Goal: Task Accomplishment & Management: Manage account settings

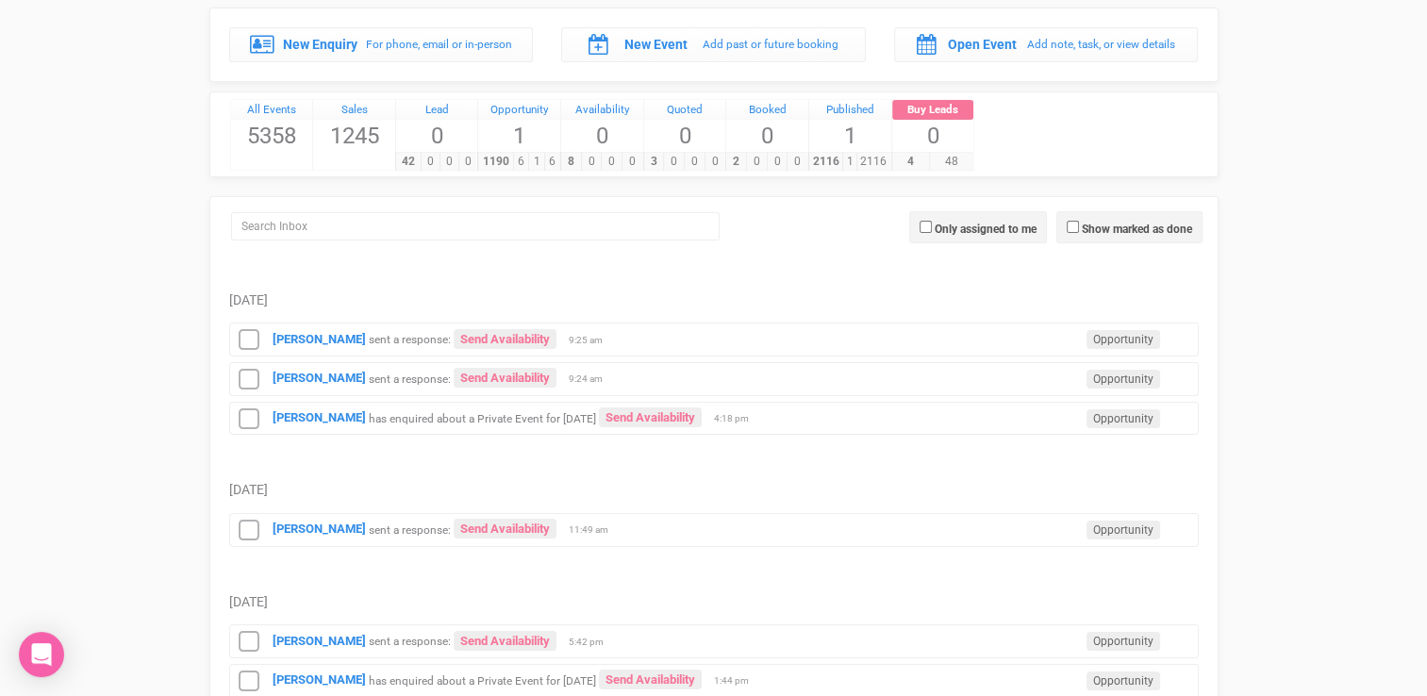
scroll to position [128, 0]
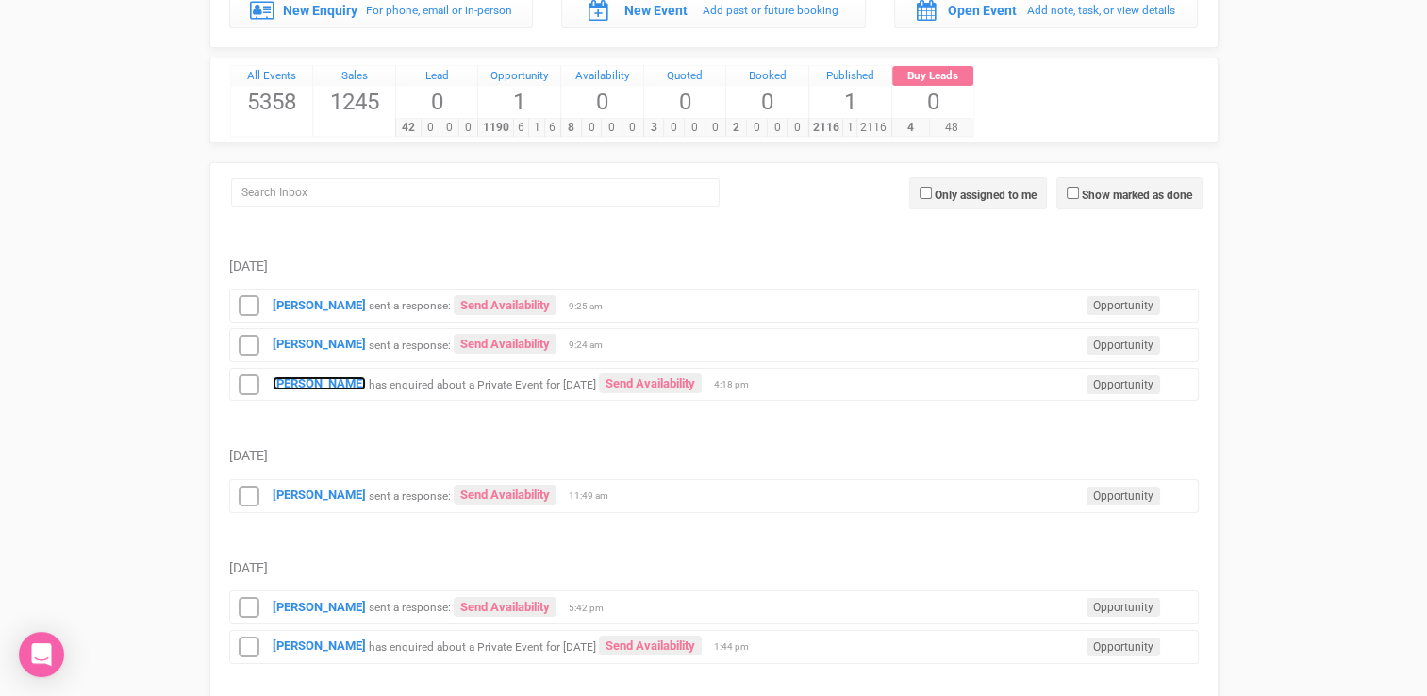
click at [312, 381] on strong "[PERSON_NAME]" at bounding box center [319, 383] width 93 height 14
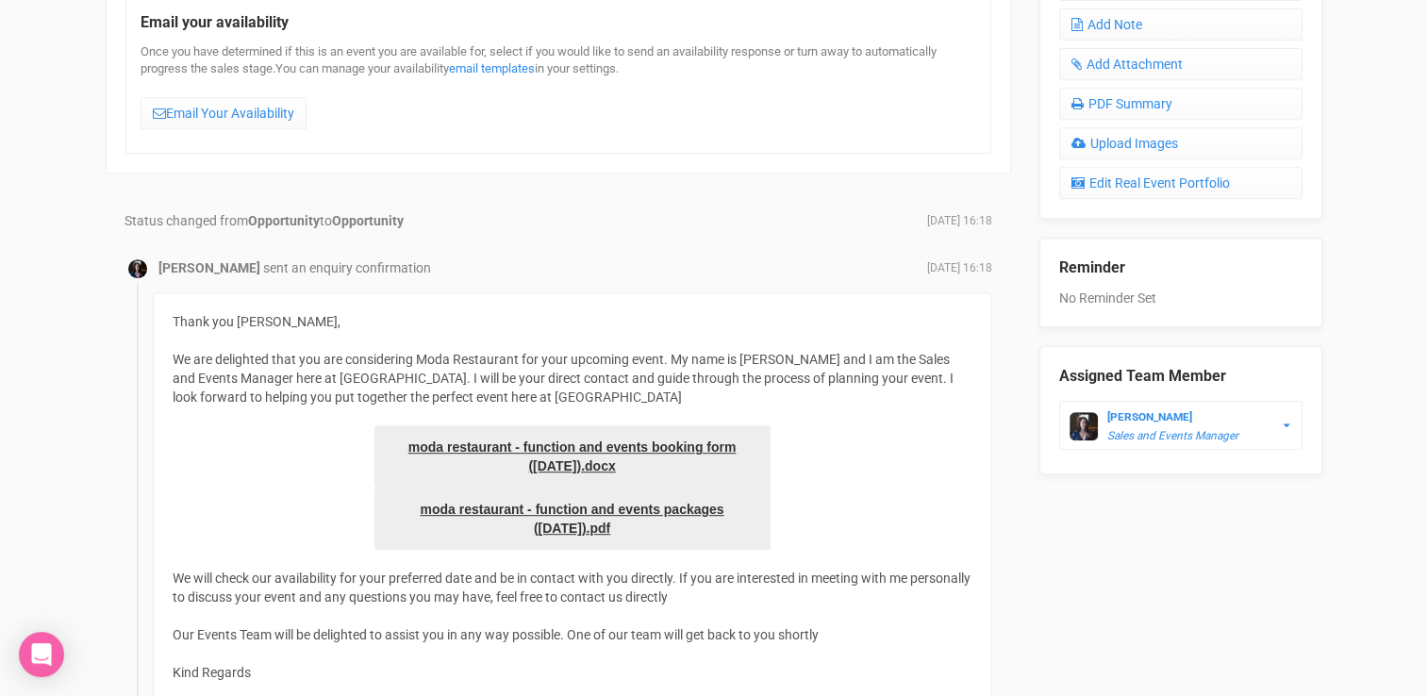
scroll to position [637, 0]
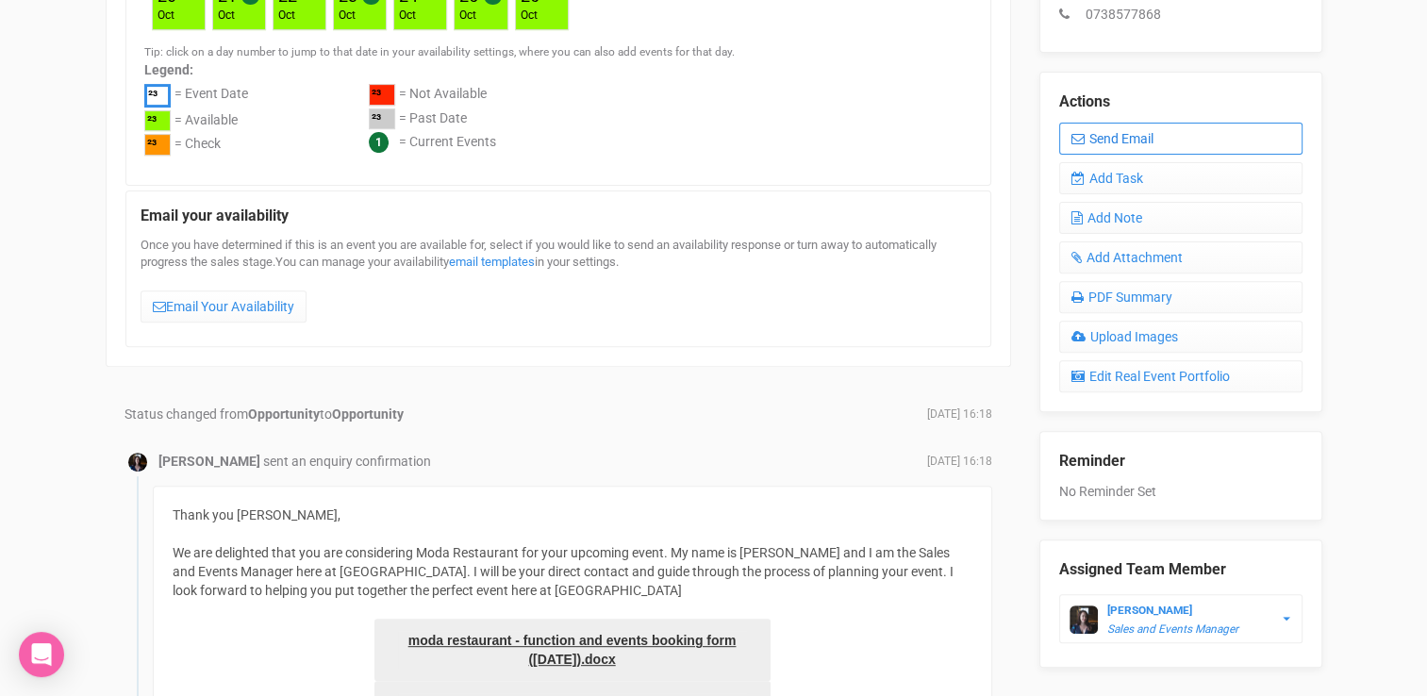
click at [1138, 144] on link "Send Email" at bounding box center [1180, 139] width 243 height 32
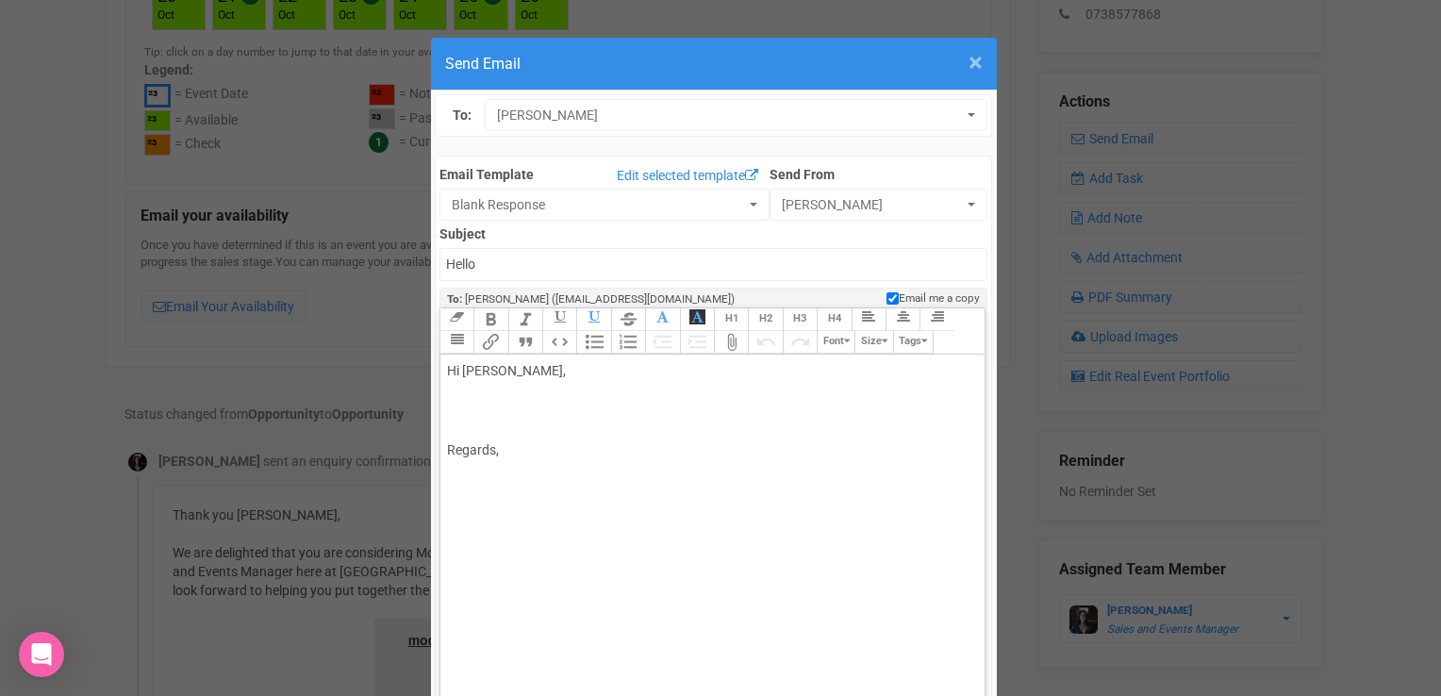
click at [969, 71] on span "×" at bounding box center [976, 62] width 14 height 31
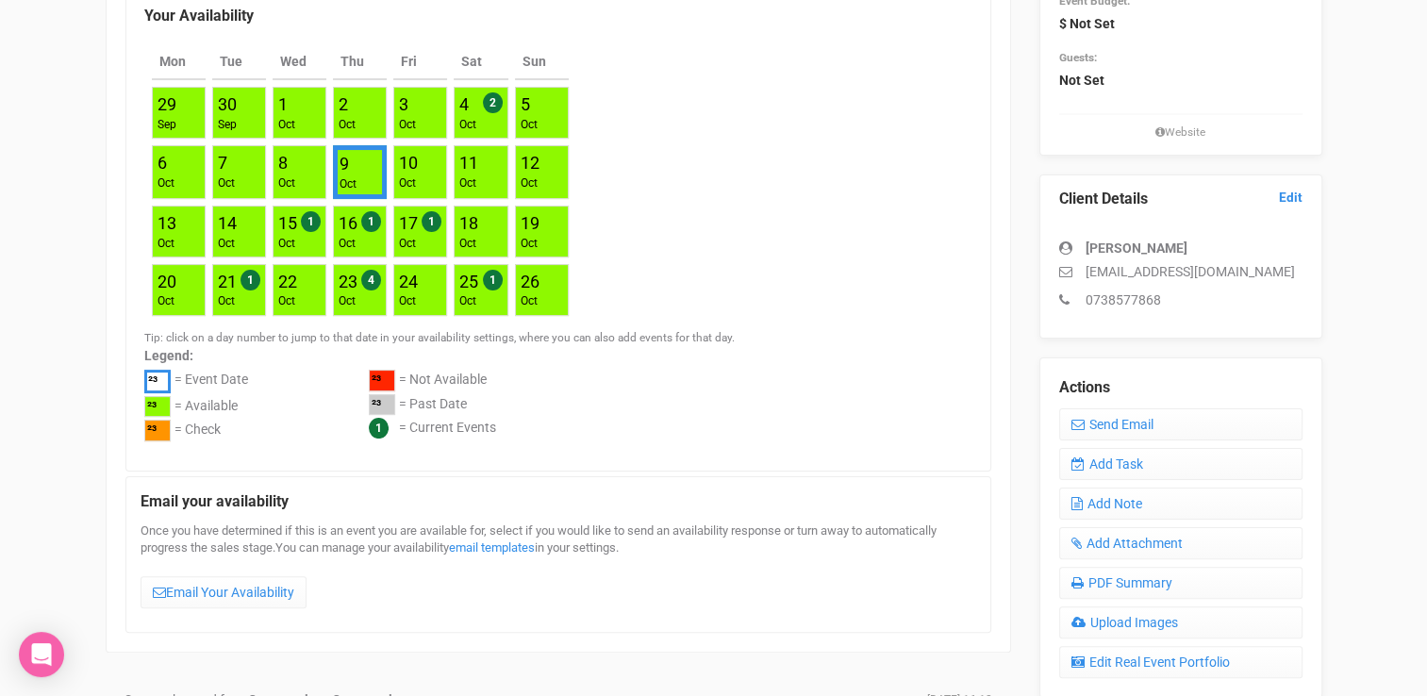
scroll to position [350, 0]
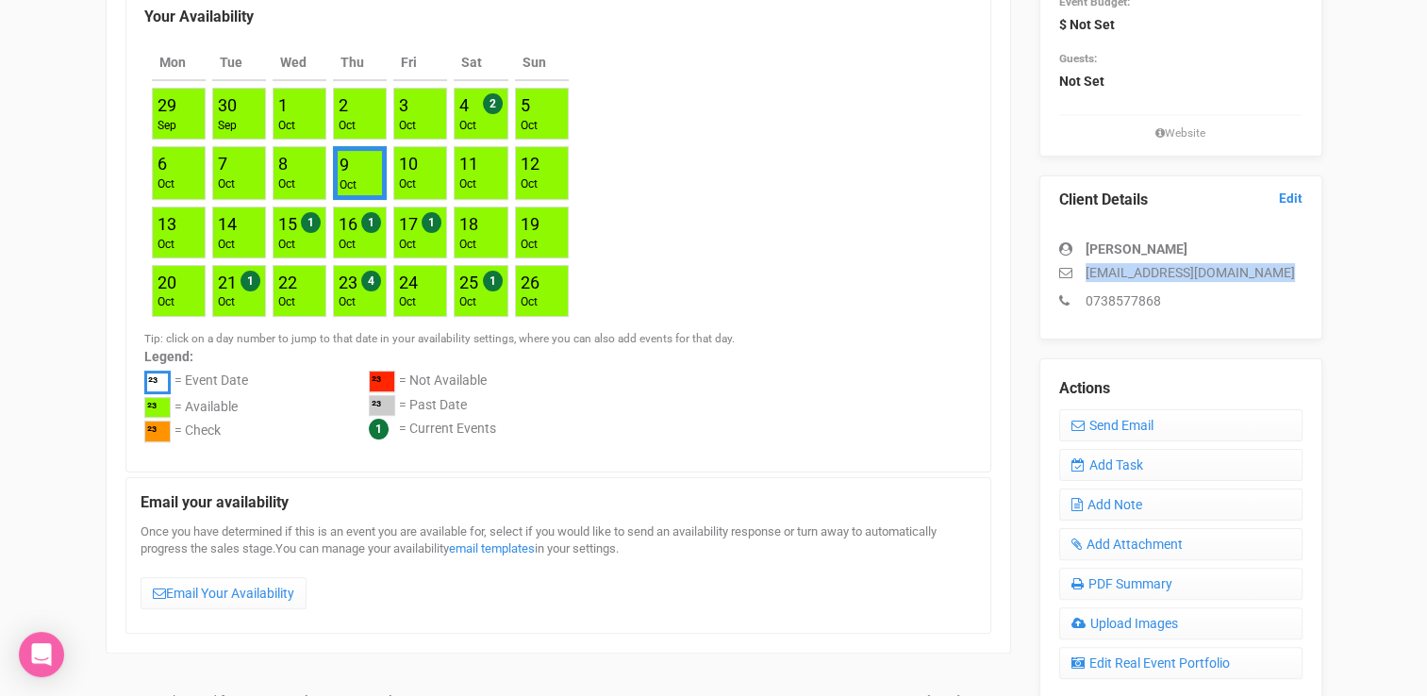
drag, startPoint x: 1275, startPoint y: 272, endPoint x: 1087, endPoint y: 276, distance: 188.7
click at [1087, 276] on p "syazwani.r@inertiaeng.com.au" at bounding box center [1180, 272] width 243 height 19
copy p "syazwani.r@inertiaeng.com.au"
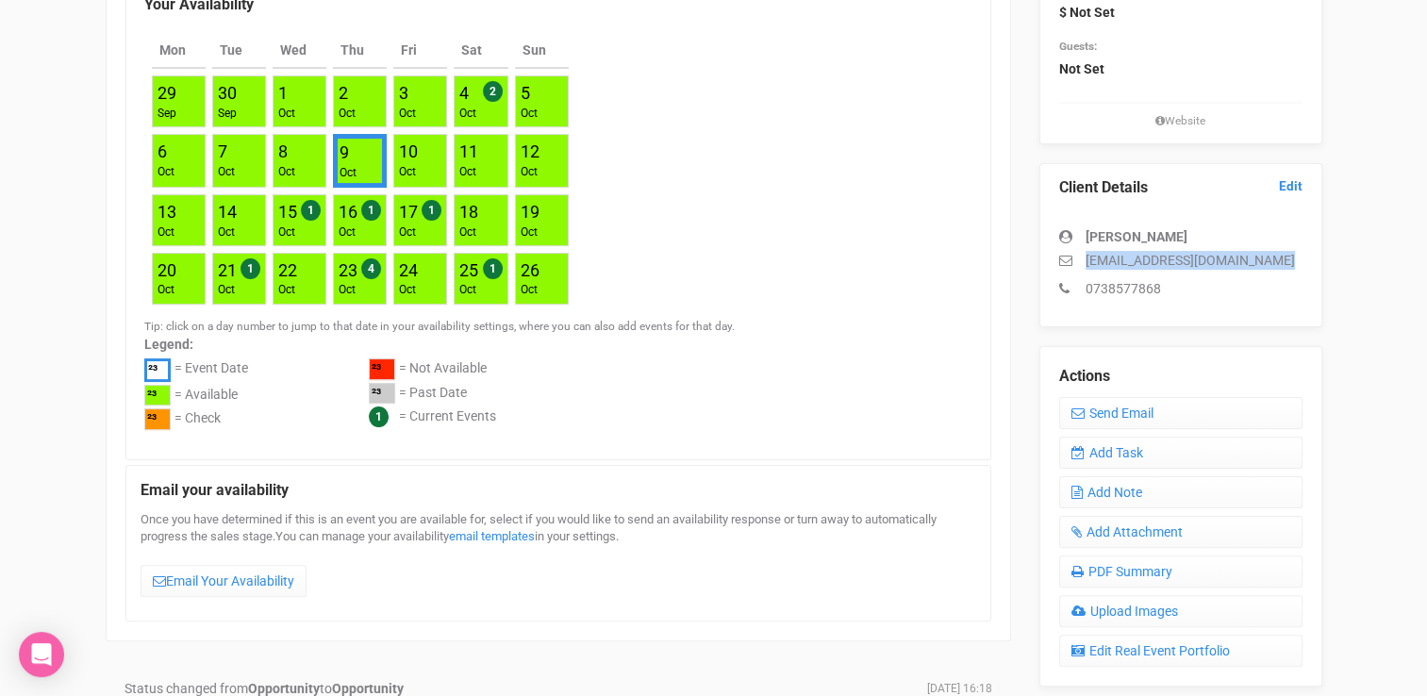
scroll to position [361, 0]
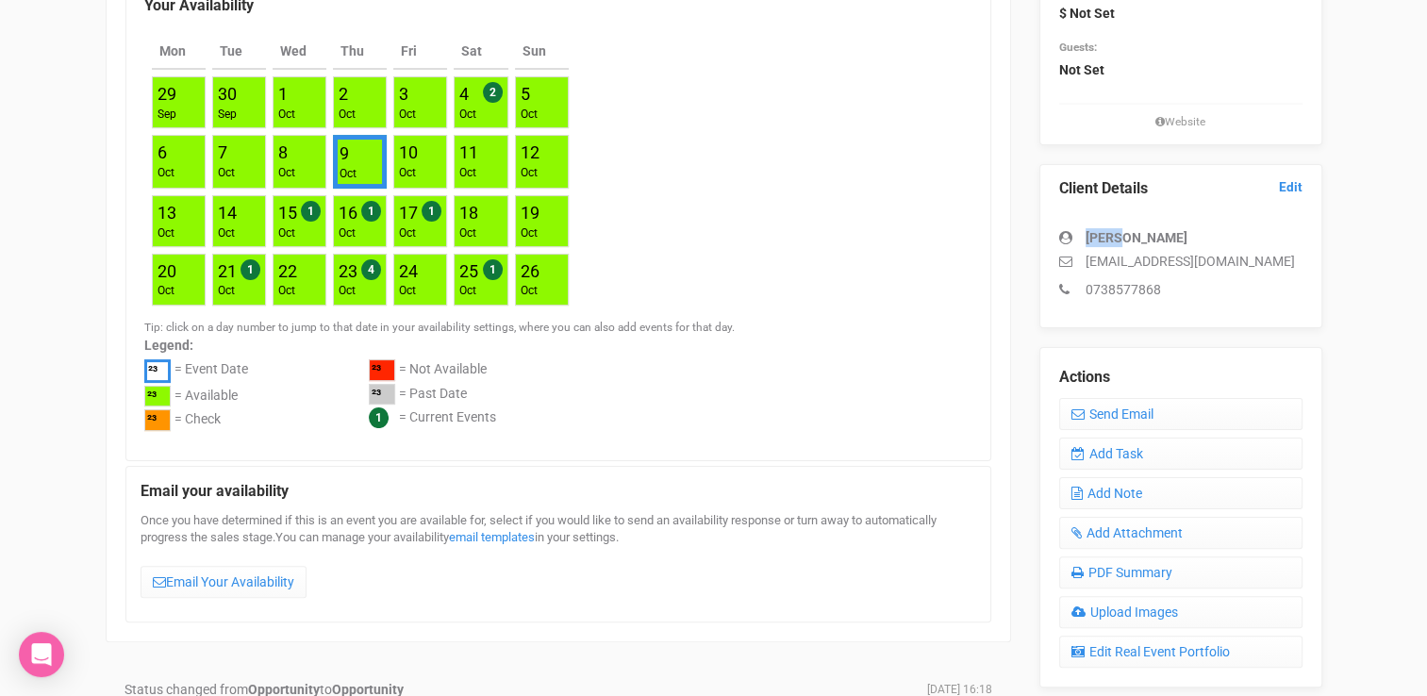
drag, startPoint x: 1117, startPoint y: 236, endPoint x: 1086, endPoint y: 234, distance: 31.2
click at [1086, 234] on strong "[PERSON_NAME]" at bounding box center [1137, 237] width 102 height 15
copy strong "Syaz"
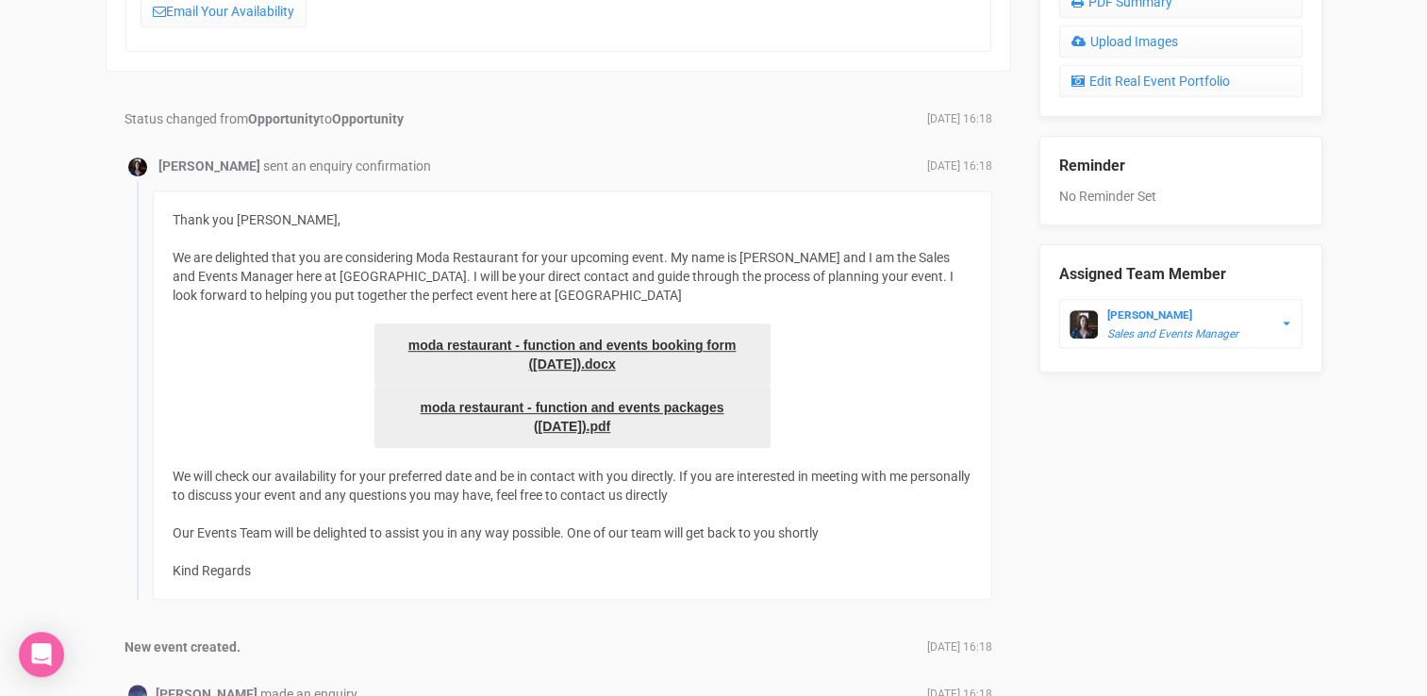
scroll to position [0, 0]
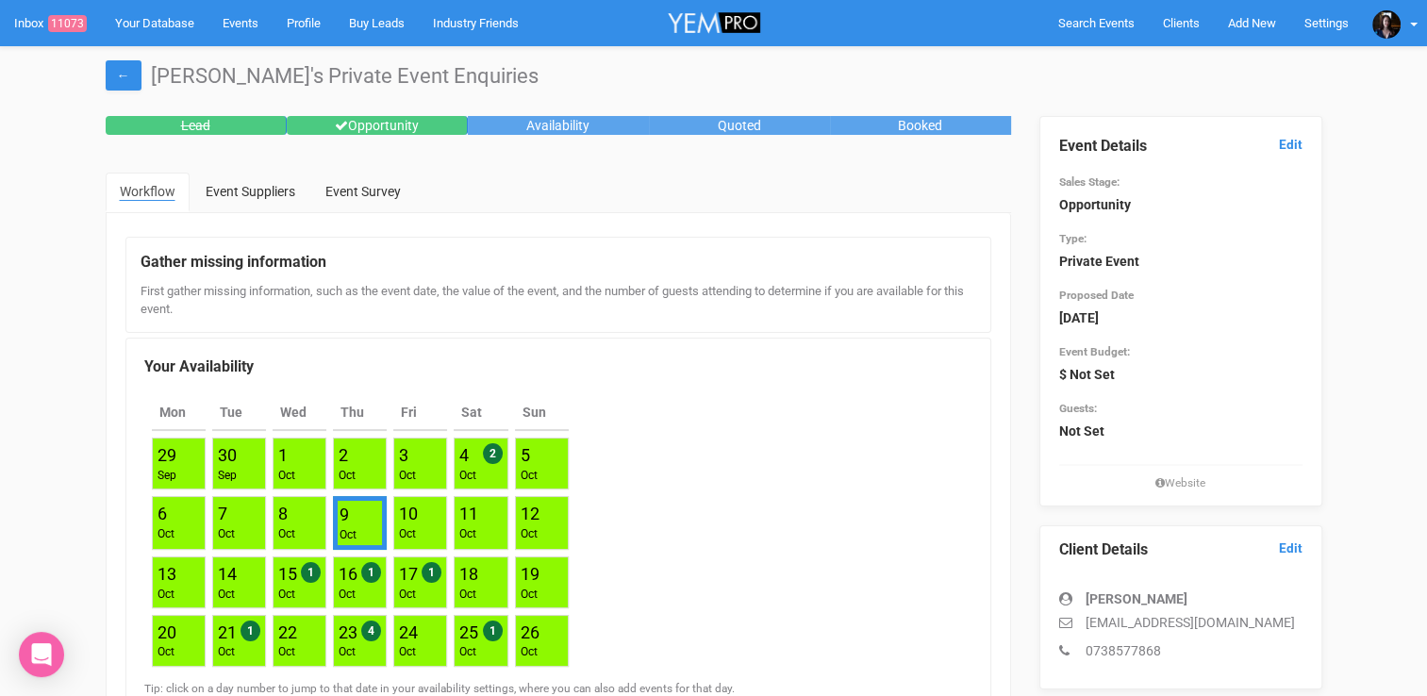
drag, startPoint x: 1287, startPoint y: 632, endPoint x: 1400, endPoint y: 674, distance: 120.9
drag, startPoint x: 1228, startPoint y: 638, endPoint x: 1043, endPoint y: 599, distance: 188.9
click at [1043, 599] on div "Client Details Edit Syaz Russell syazwani.r@inertiaeng.com.au 0738577868" at bounding box center [1181, 607] width 283 height 164
copy div "Syaz Russell syazwani.r@inertiaeng.com.au 0738577868"
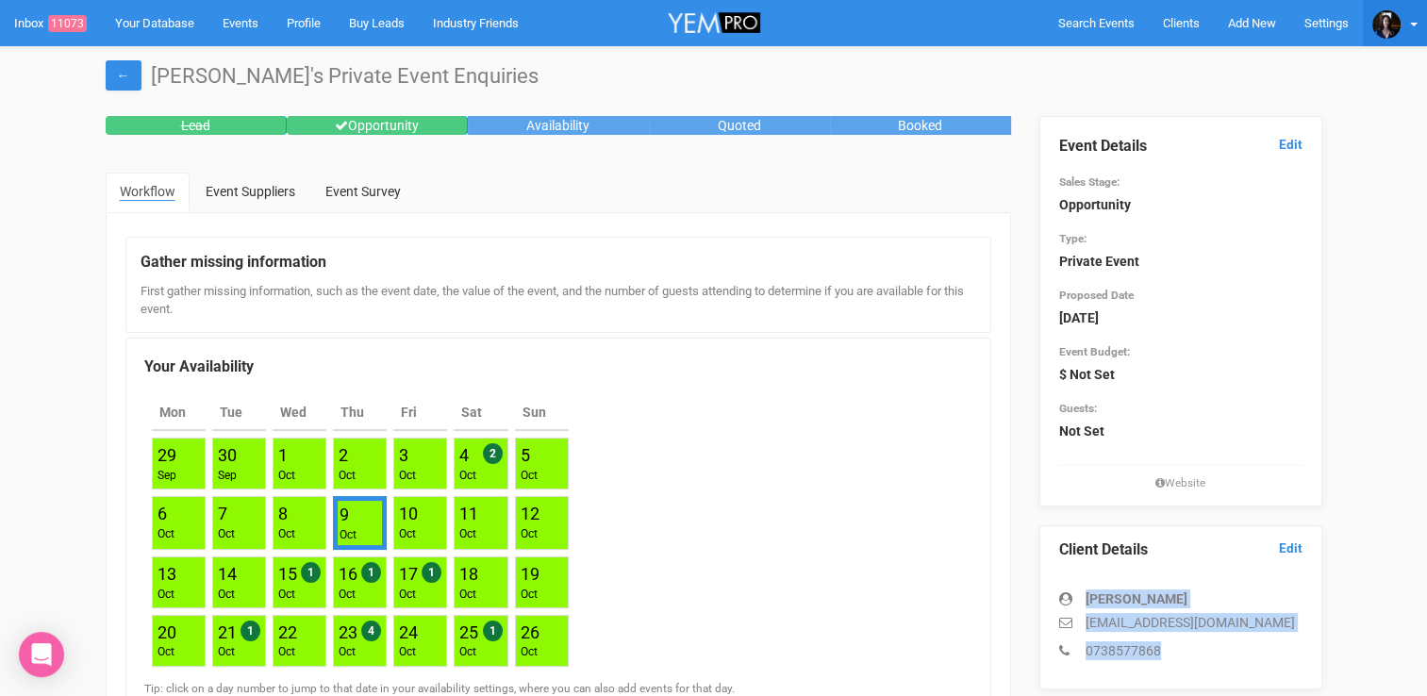
click at [1412, 33] on link at bounding box center [1395, 23] width 64 height 46
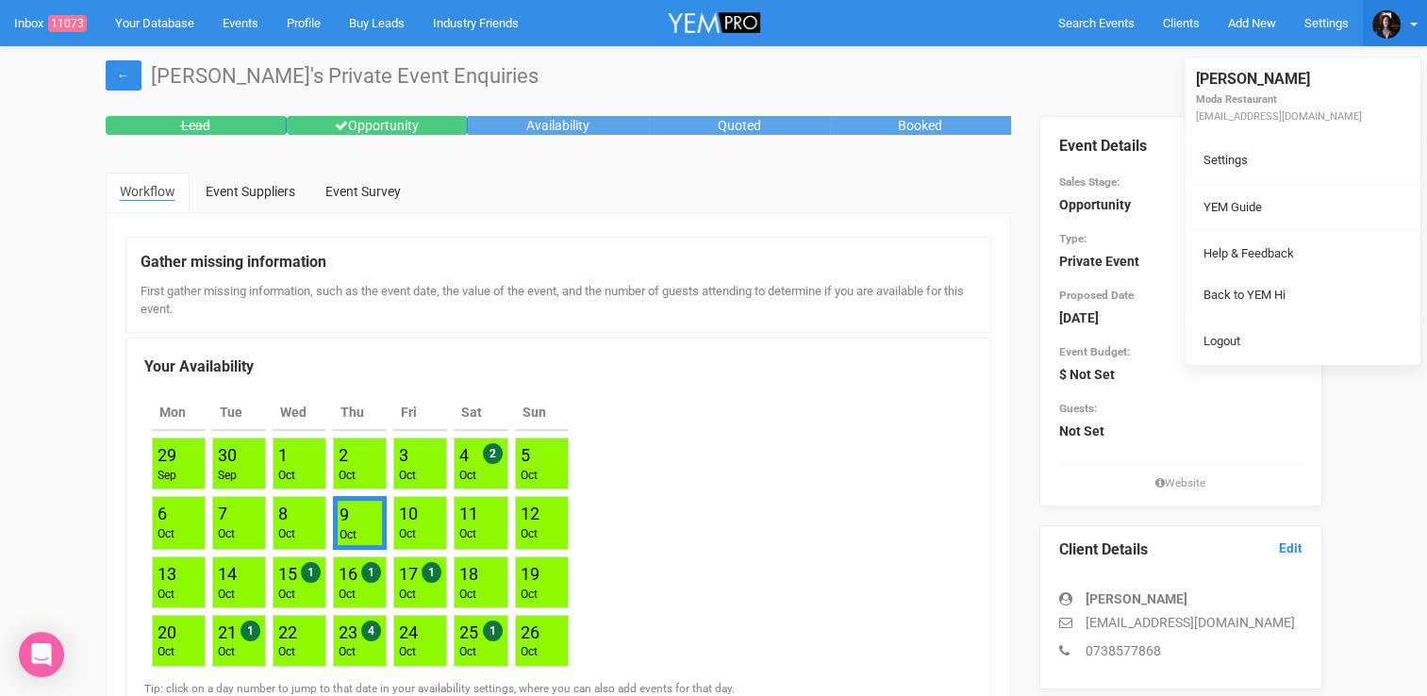
click at [899, 471] on div "Mon Tue Wed Thu Fri Sat Sun 29 Sep 30 Sep 1 Oct 2 Oct 3 Oct 4 Oct 2 5 Oct 6 Oct…" at bounding box center [558, 531] width 828 height 286
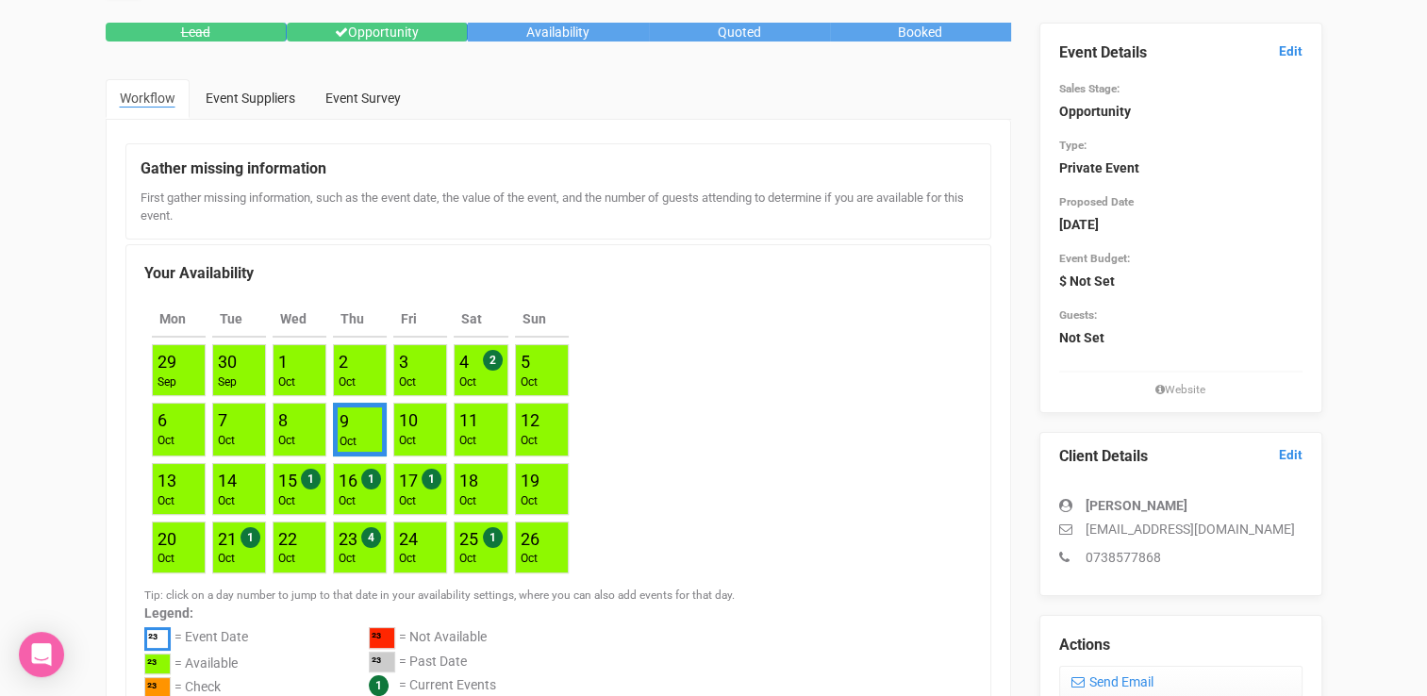
scroll to position [94, 0]
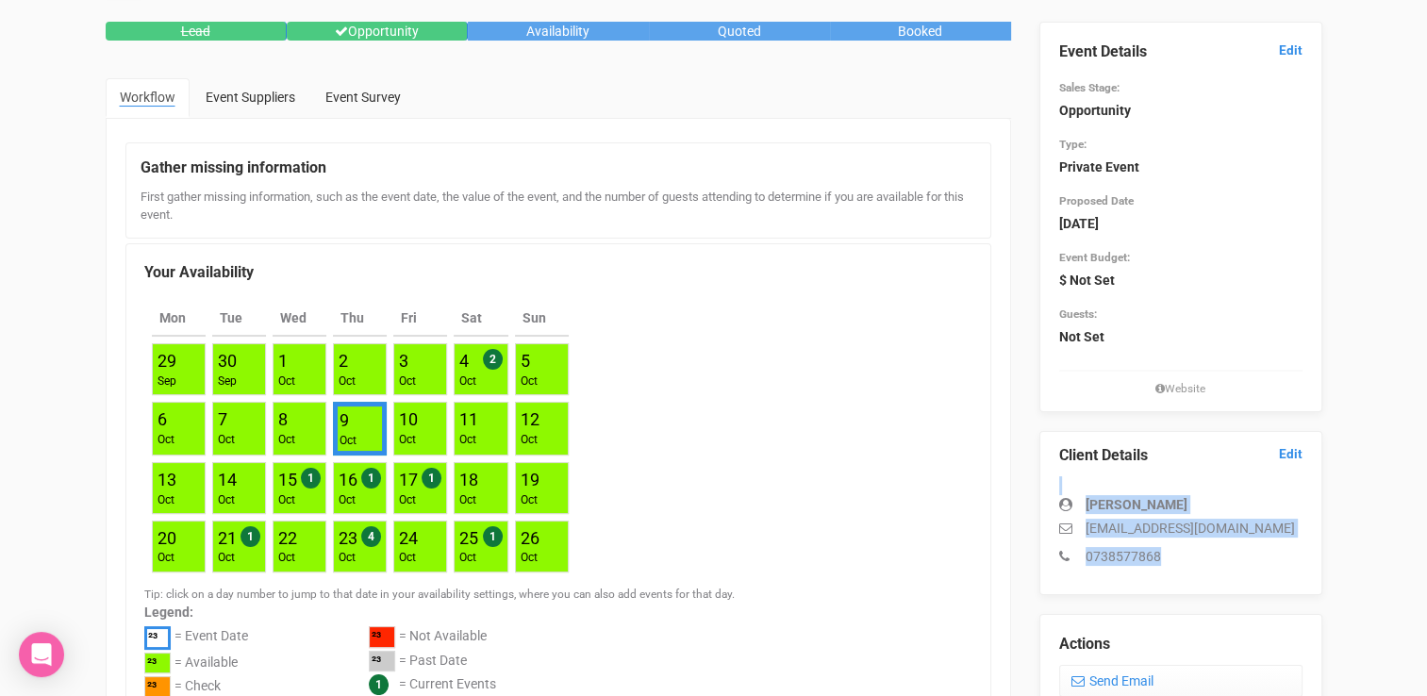
drag, startPoint x: 1189, startPoint y: 566, endPoint x: 1041, endPoint y: 492, distance: 164.5
click at [1041, 492] on div "Client Details Edit Syaz Russell syazwani.r@inertiaeng.com.au 0738577868" at bounding box center [1181, 513] width 283 height 164
copy div "Syaz Russell syazwani.r@inertiaeng.com.au 0738577868"
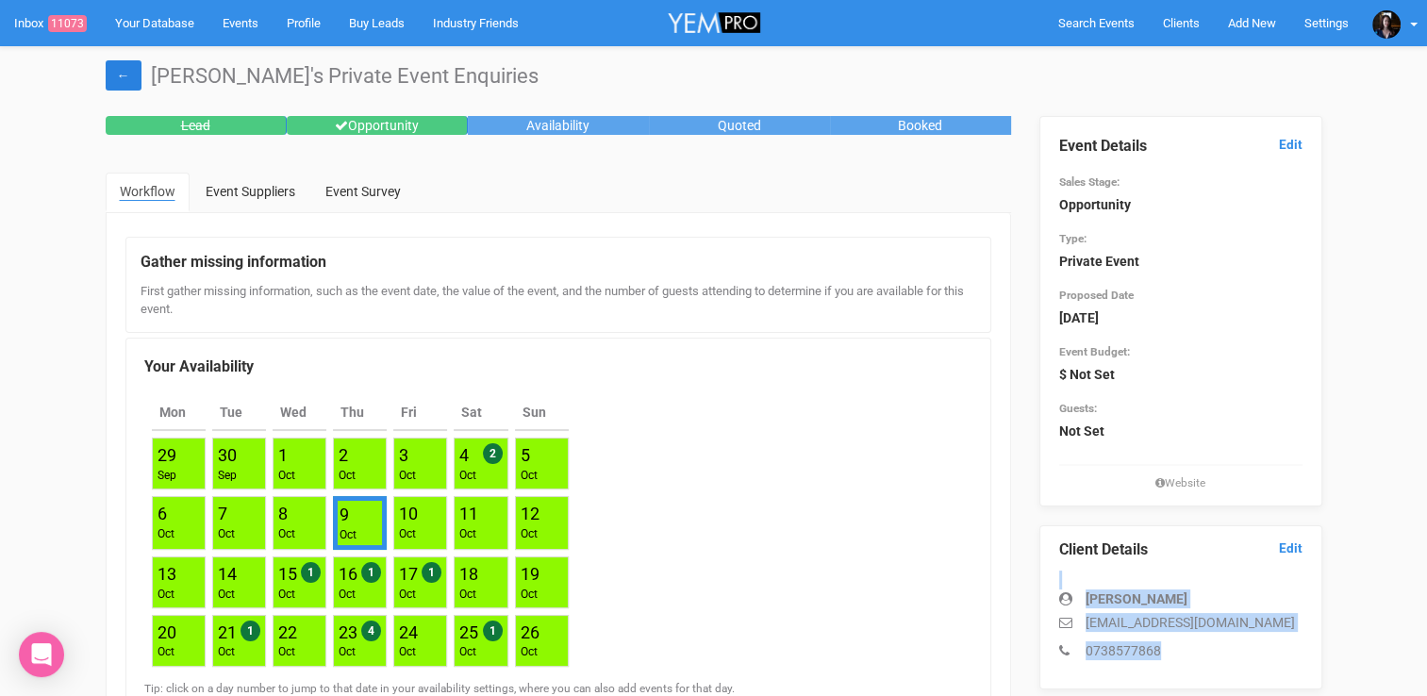
click at [120, 76] on link "←" at bounding box center [124, 75] width 36 height 30
click at [64, 20] on span "11073" at bounding box center [67, 23] width 39 height 17
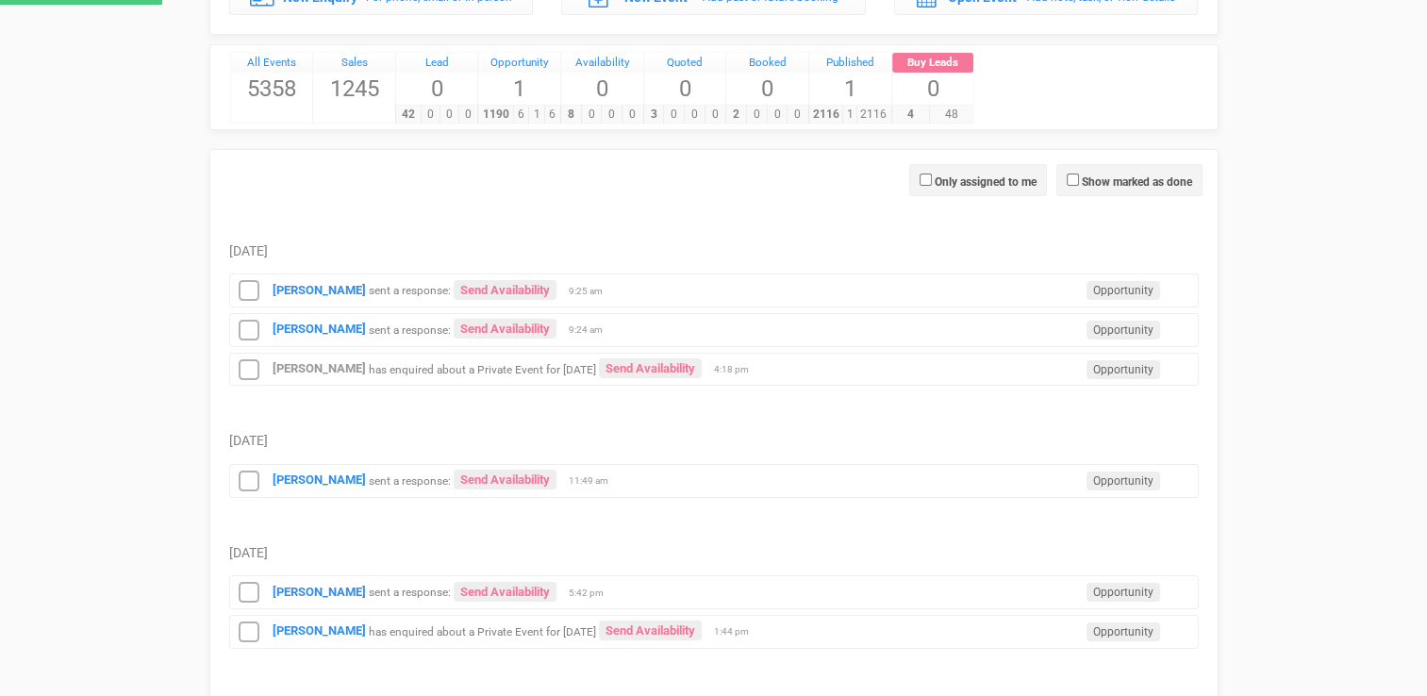
scroll to position [147, 0]
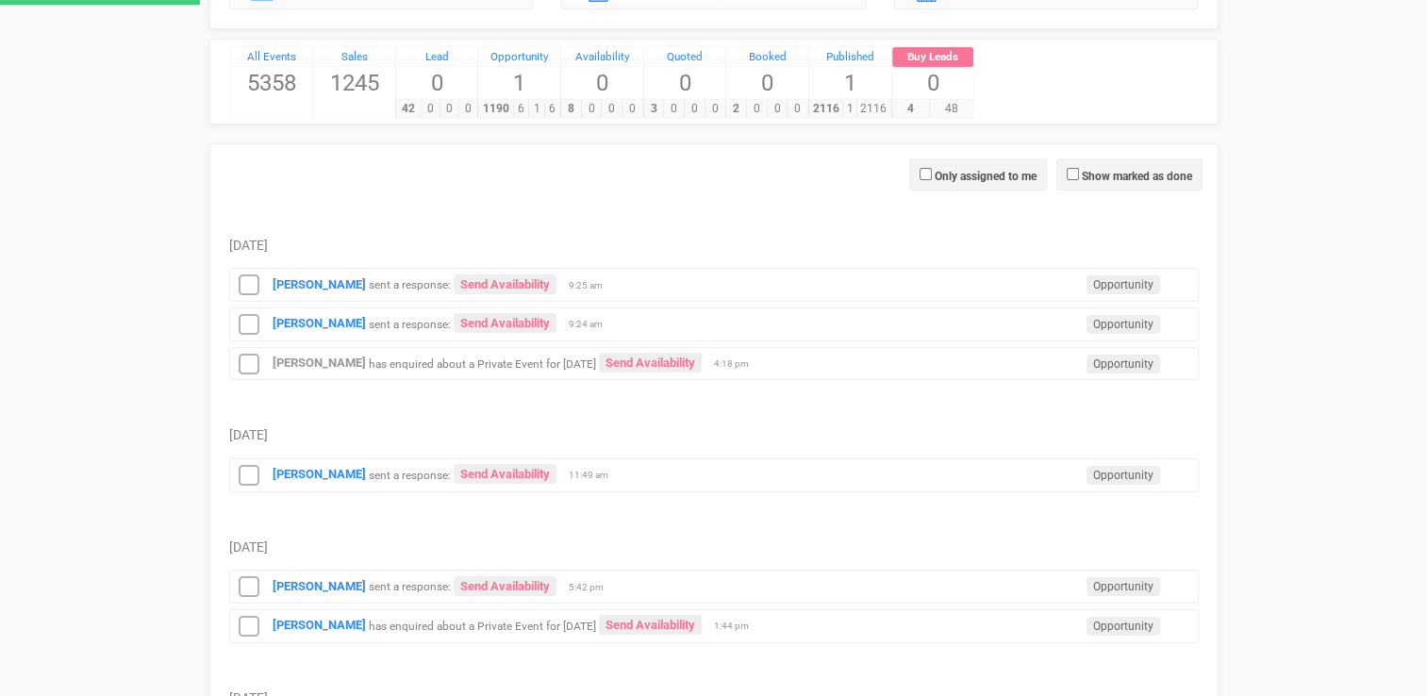
click at [251, 366] on icon at bounding box center [249, 365] width 28 height 25
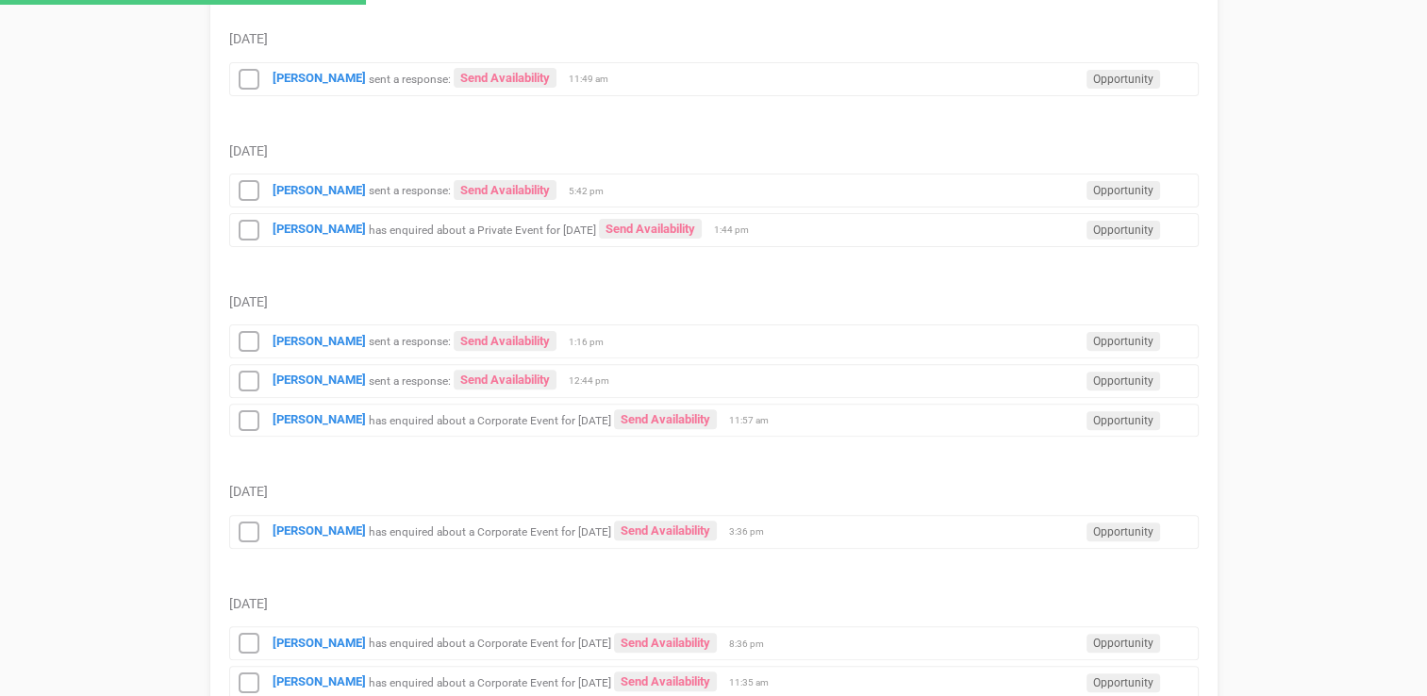
scroll to position [545, 0]
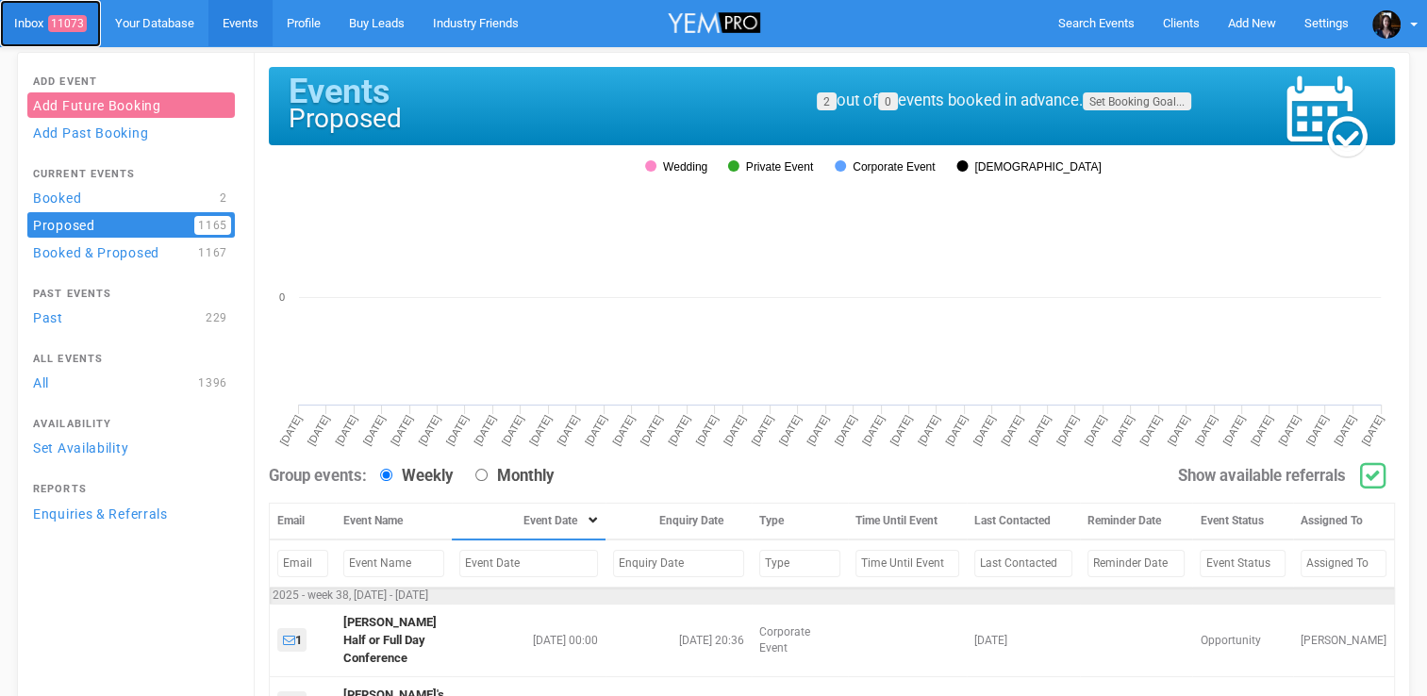
click at [26, 23] on link "Inbox 11073" at bounding box center [50, 23] width 101 height 47
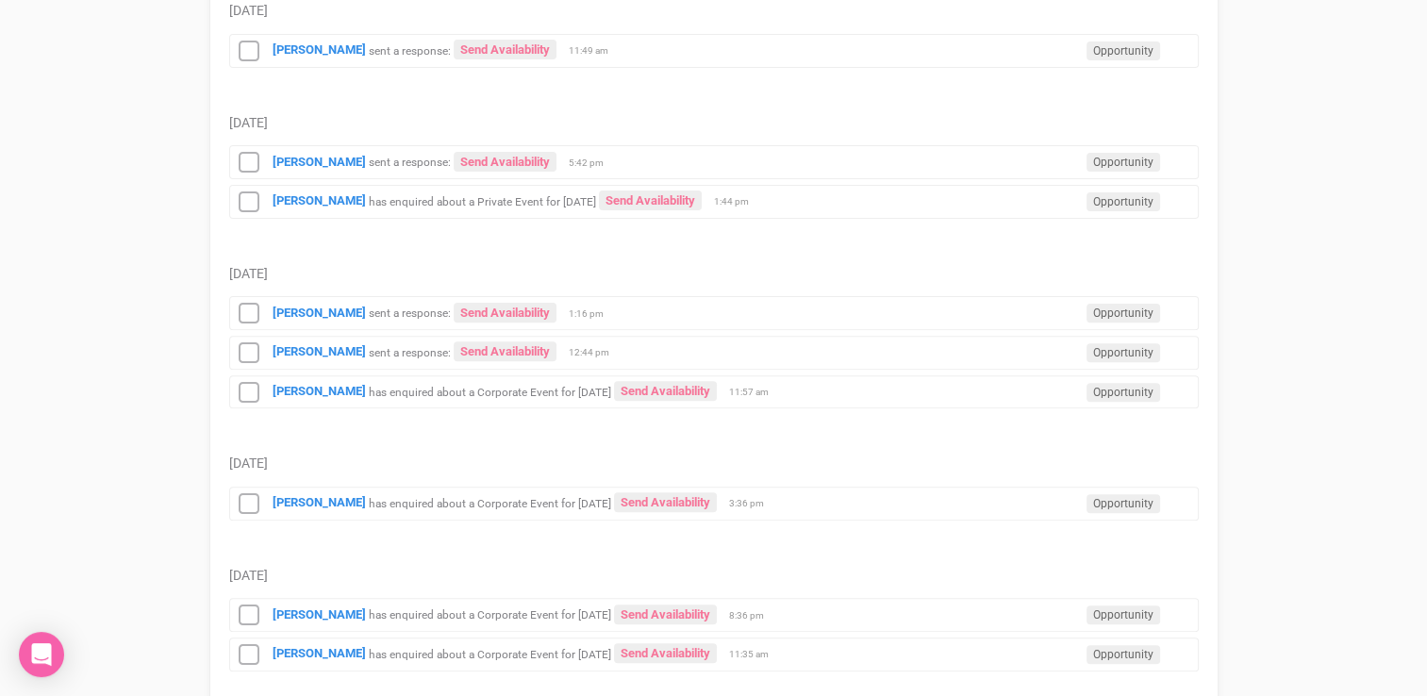
scroll to position [589, 0]
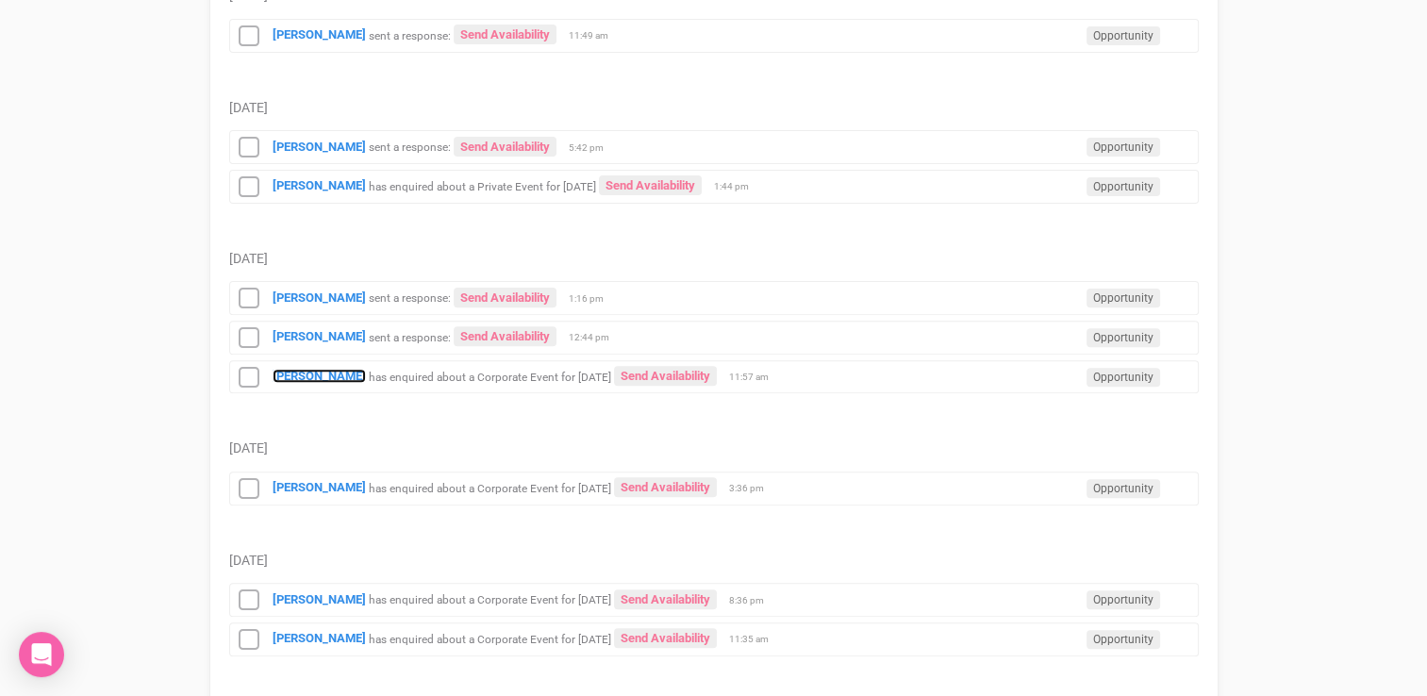
click at [298, 369] on strong "[PERSON_NAME]" at bounding box center [319, 376] width 93 height 14
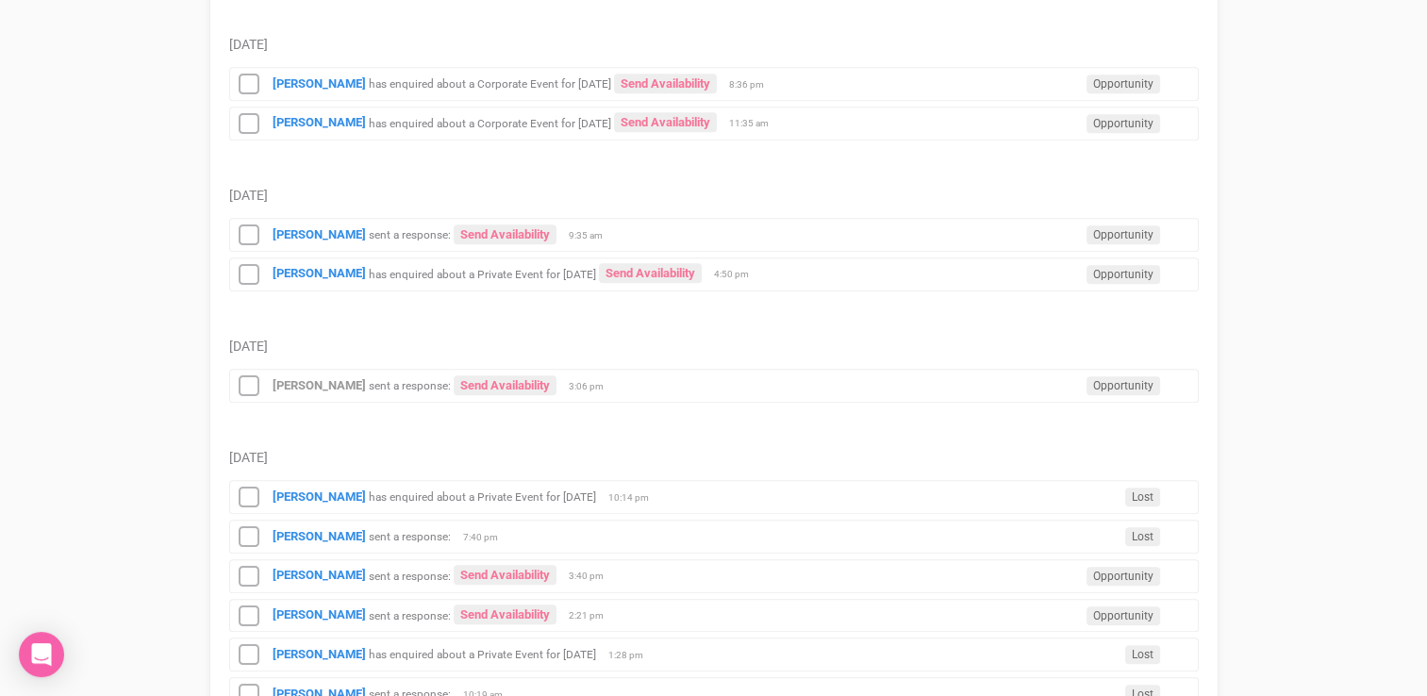
scroll to position [1106, 0]
click at [350, 489] on strong "[PERSON_NAME]" at bounding box center [319, 496] width 93 height 14
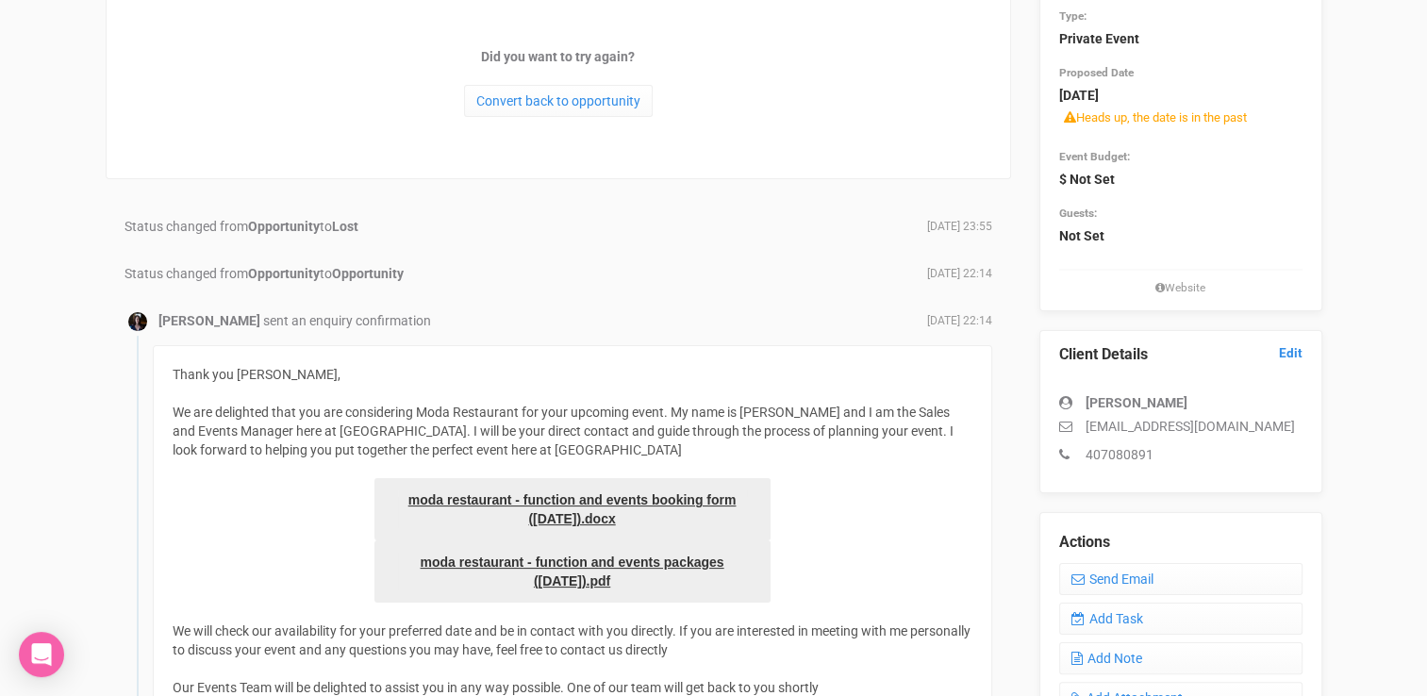
scroll to position [225, 0]
